Goal: Information Seeking & Learning: Learn about a topic

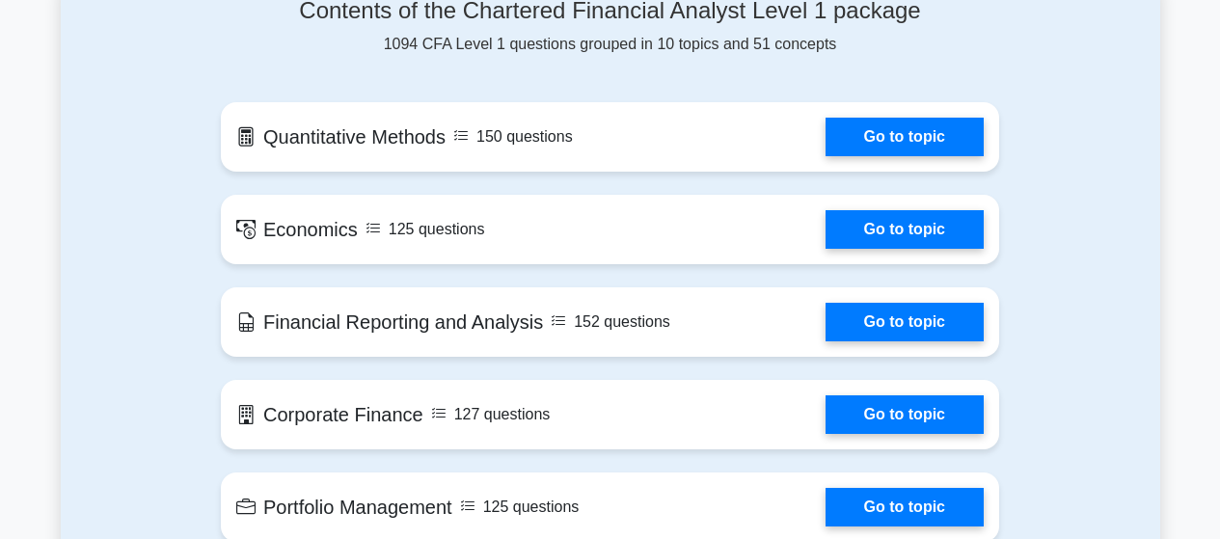
scroll to position [950, 0]
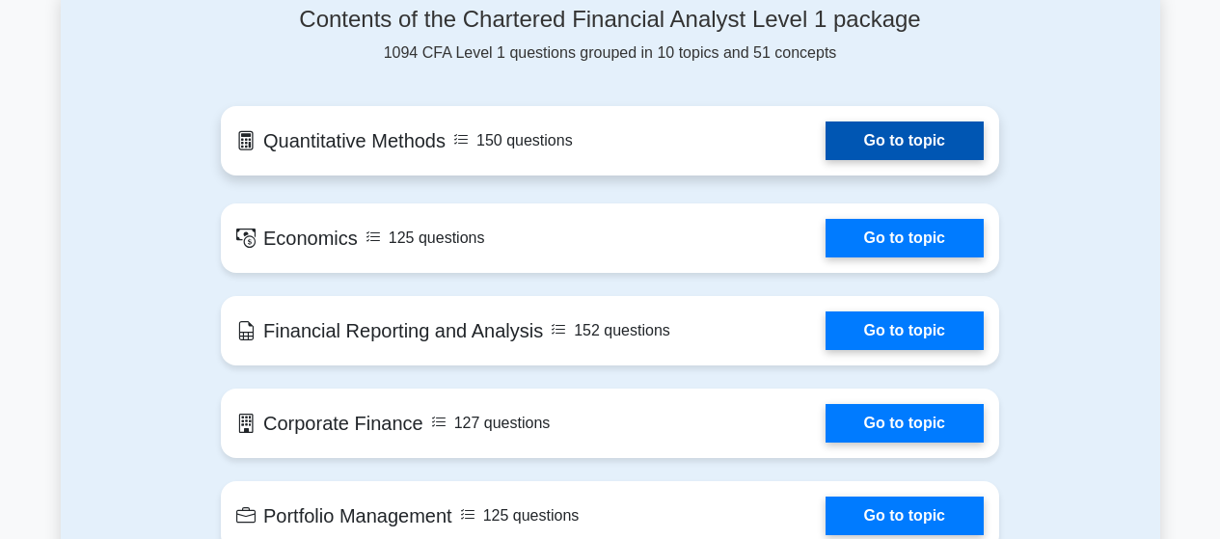
click at [871, 132] on link "Go to topic" at bounding box center [905, 141] width 158 height 39
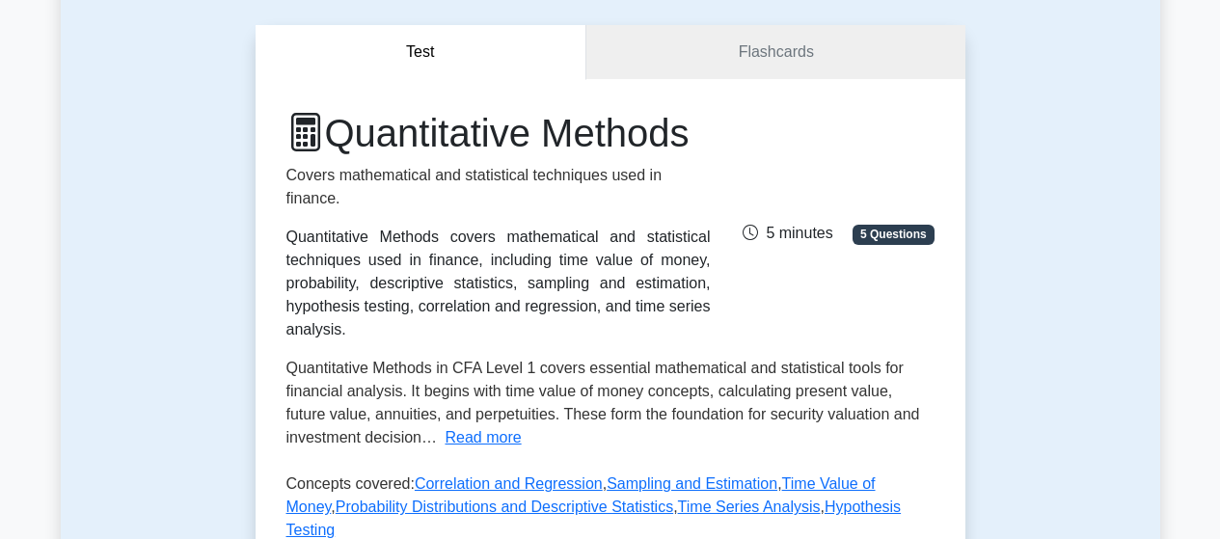
scroll to position [179, 0]
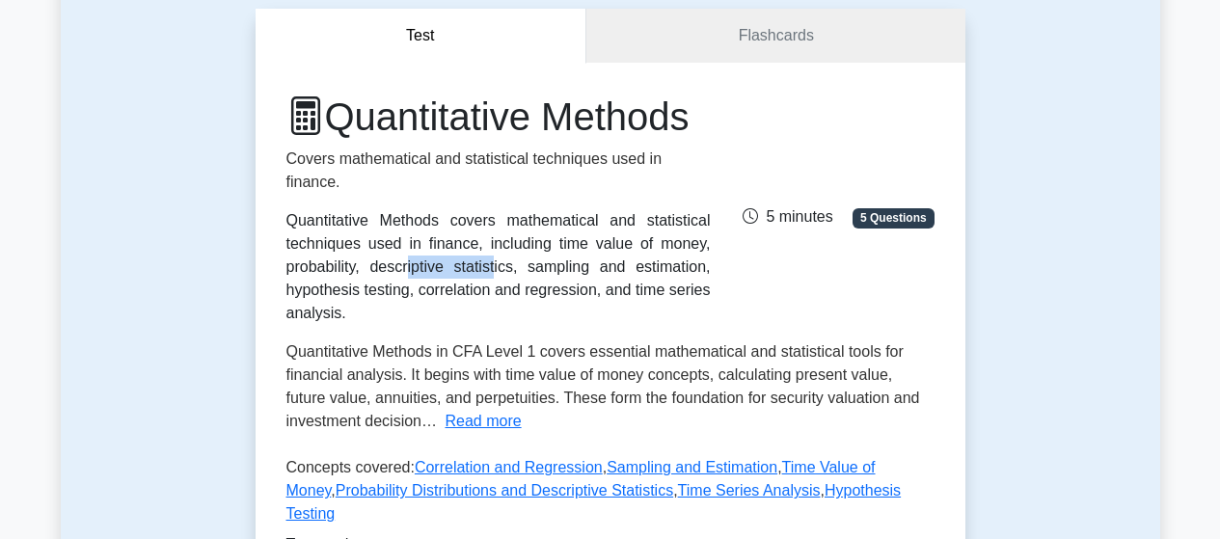
drag, startPoint x: 567, startPoint y: 292, endPoint x: 679, endPoint y: 298, distance: 112.0
click at [679, 298] on div "Quantitative Methods covers mathematical and statistical techniques used in fin…" at bounding box center [498, 267] width 424 height 116
drag, startPoint x: 339, startPoint y: 368, endPoint x: 278, endPoint y: 271, distance: 114.0
click at [278, 271] on div "Quantitative Methods Covers mathematical and statistical techniques used in fin…" at bounding box center [499, 209] width 448 height 231
click at [363, 289] on div "Quantitative Methods covers mathematical and statistical techniques used in fin…" at bounding box center [498, 267] width 424 height 116
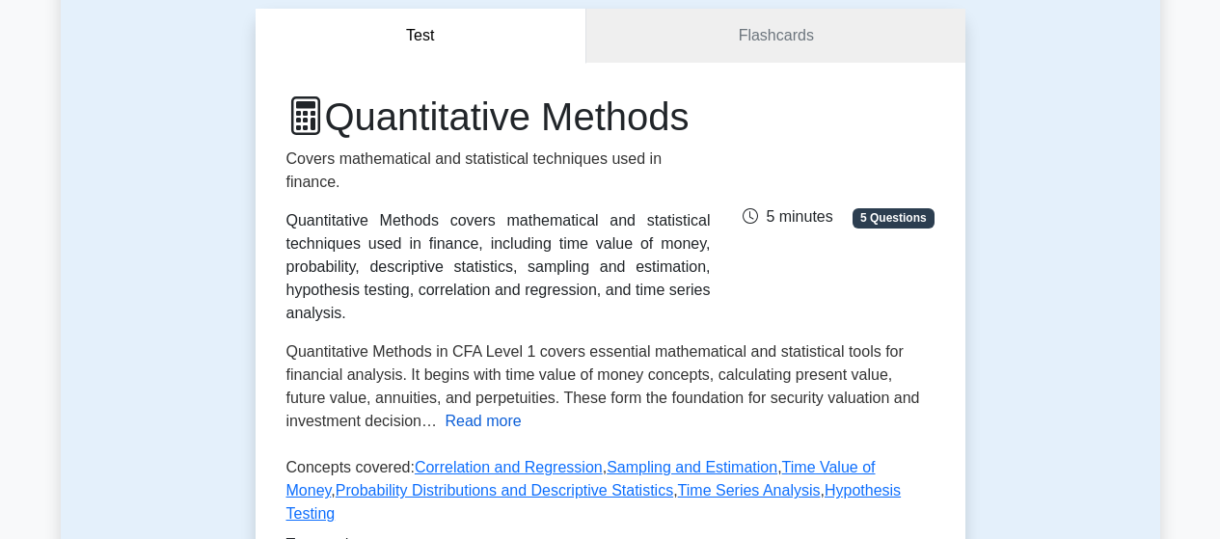
click at [472, 433] on button "Read more" at bounding box center [483, 421] width 76 height 23
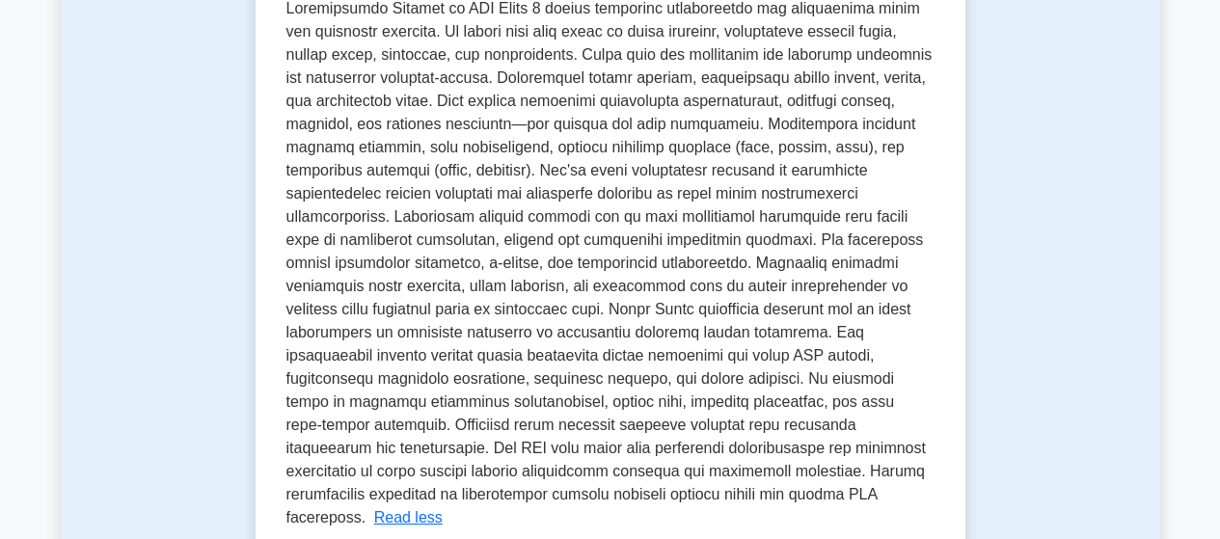
scroll to position [534, 0]
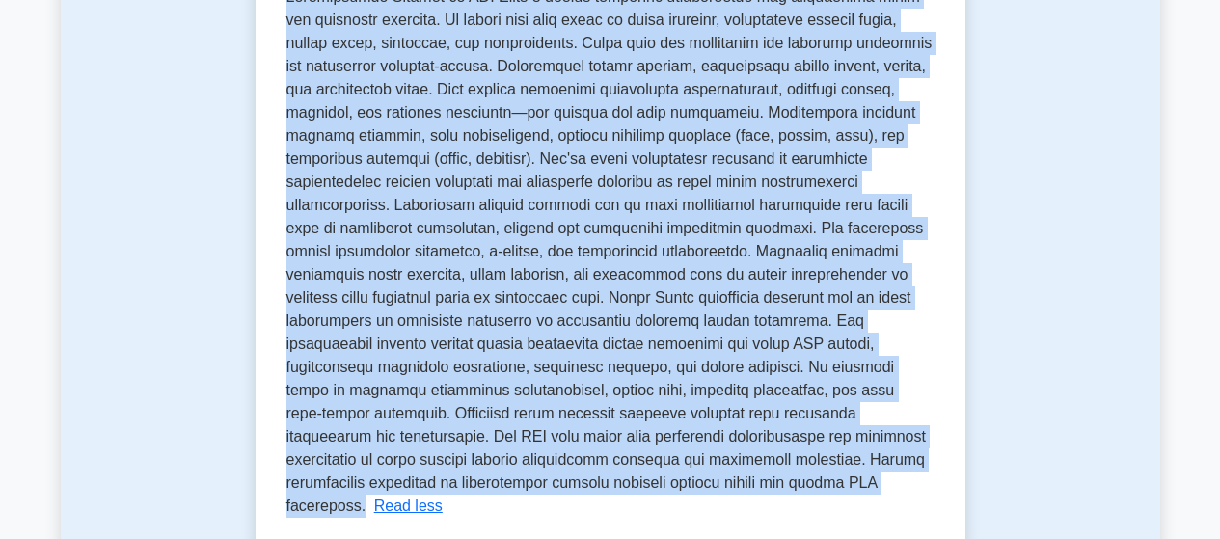
drag, startPoint x: 288, startPoint y: 45, endPoint x: 358, endPoint y: 522, distance: 481.5
click at [358, 514] on span at bounding box center [609, 251] width 646 height 526
click at [398, 98] on span at bounding box center [609, 251] width 646 height 526
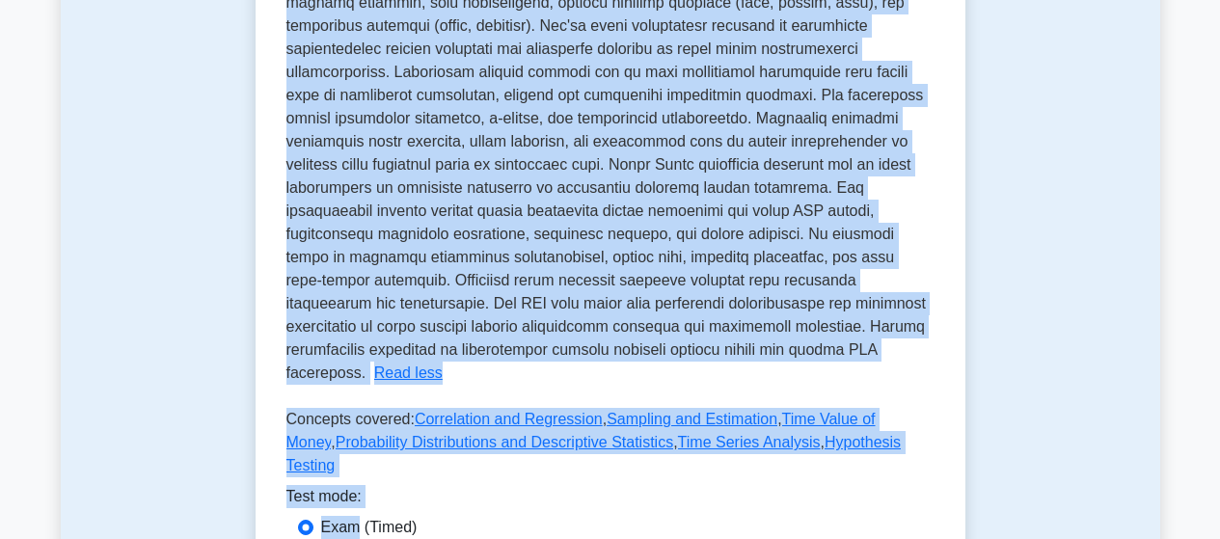
scroll to position [676, 0]
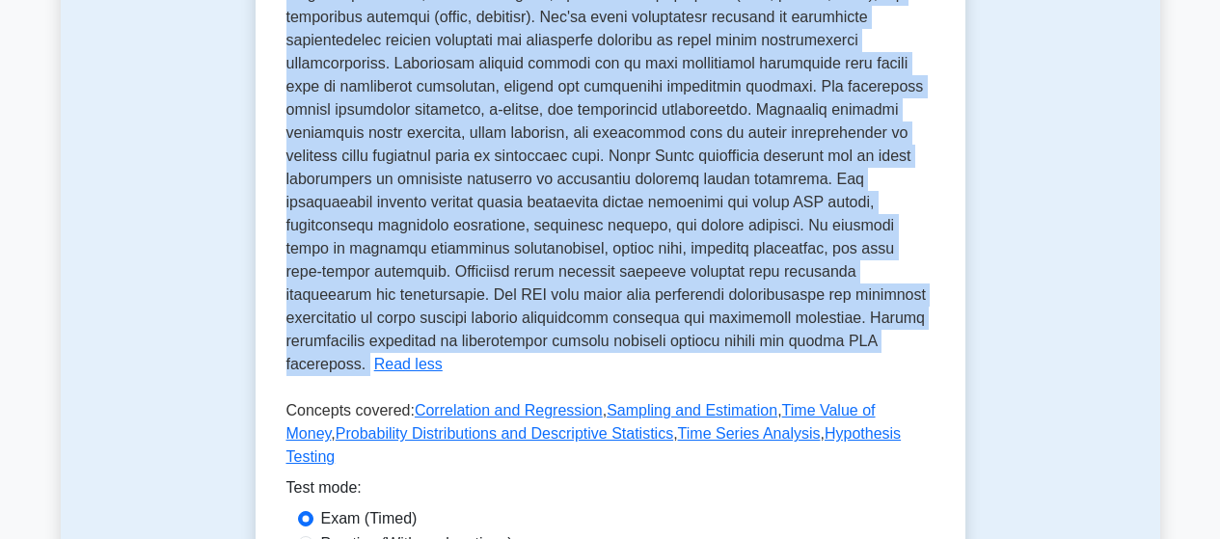
drag, startPoint x: 288, startPoint y: 41, endPoint x: 368, endPoint y: 388, distance: 356.1
click at [368, 376] on div "Quantitative Methods in CFA Level 1 covers essential mathematical and statistic…" at bounding box center [610, 110] width 648 height 532
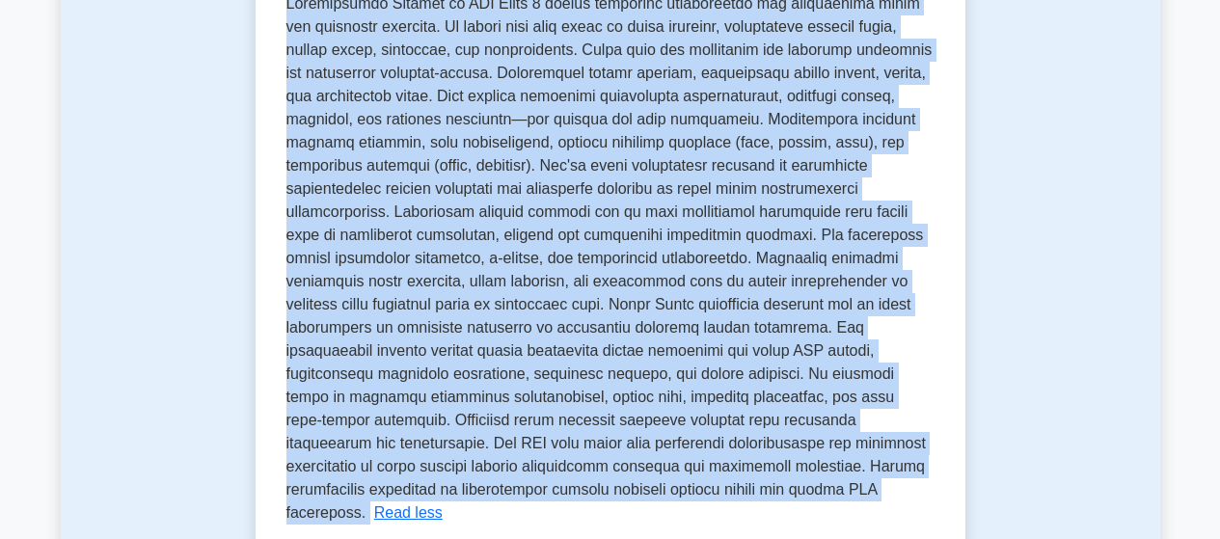
scroll to position [538, 0]
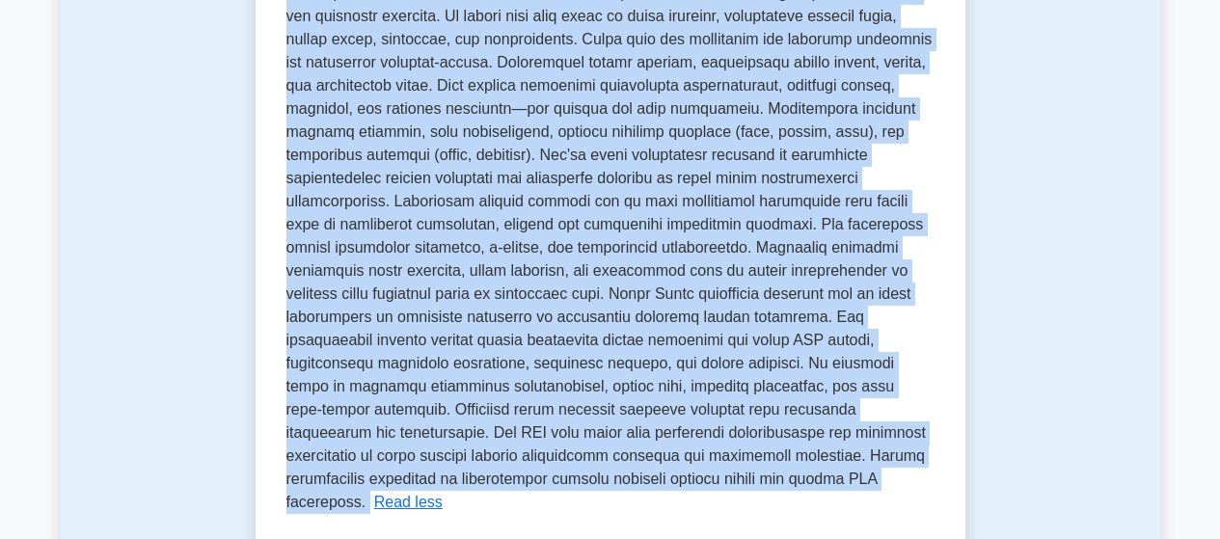
click at [745, 229] on span at bounding box center [609, 248] width 646 height 526
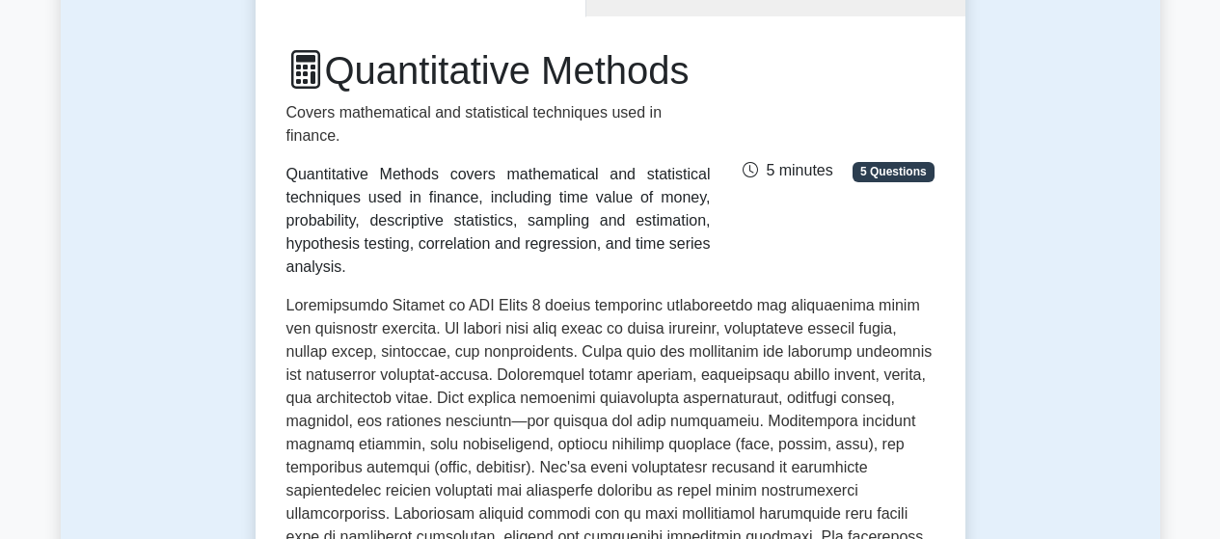
scroll to position [216, 0]
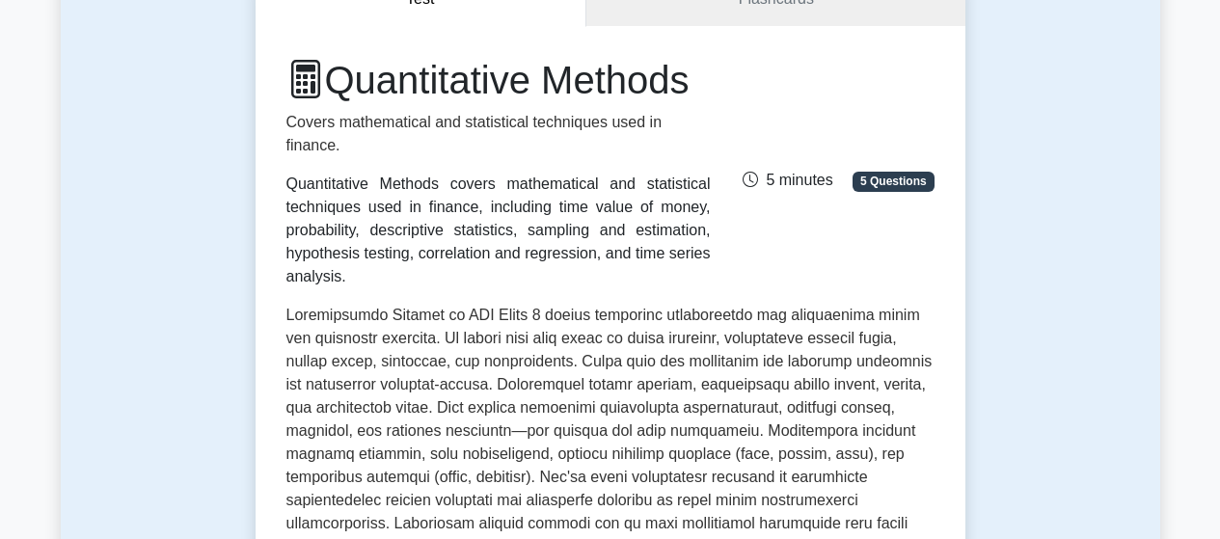
drag, startPoint x: 347, startPoint y: 324, endPoint x: 277, endPoint y: 223, distance: 123.4
click at [277, 223] on div "Quantitative Methods Covers mathematical and statistical techniques used in fin…" at bounding box center [499, 172] width 448 height 231
